Goal: Task Accomplishment & Management: Manage account settings

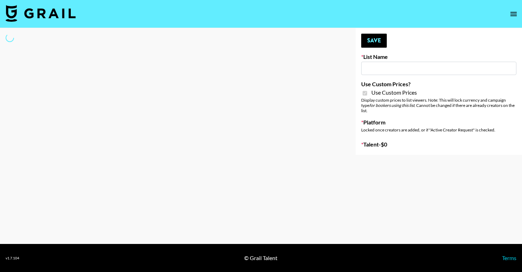
type input "Ladder ([DATE]) IG"
checkbox input "true"
select select "Song"
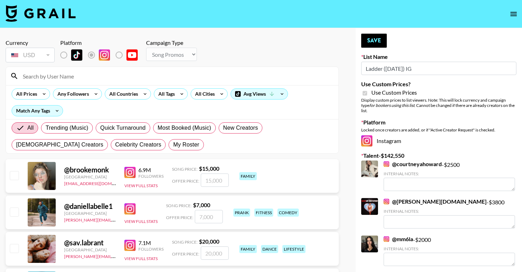
scroll to position [6, 0]
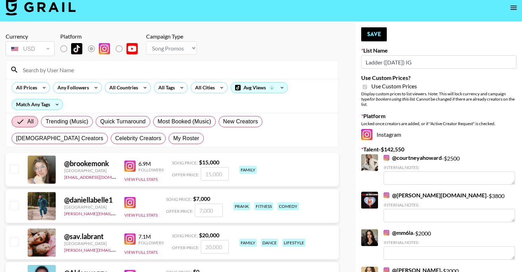
click at [265, 69] on input at bounding box center [176, 69] width 315 height 11
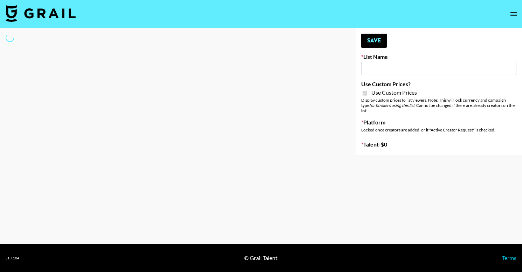
type input "Ladder ([DATE])"
checkbox input "true"
select select "Brand"
